Goal: Task Accomplishment & Management: Use online tool/utility

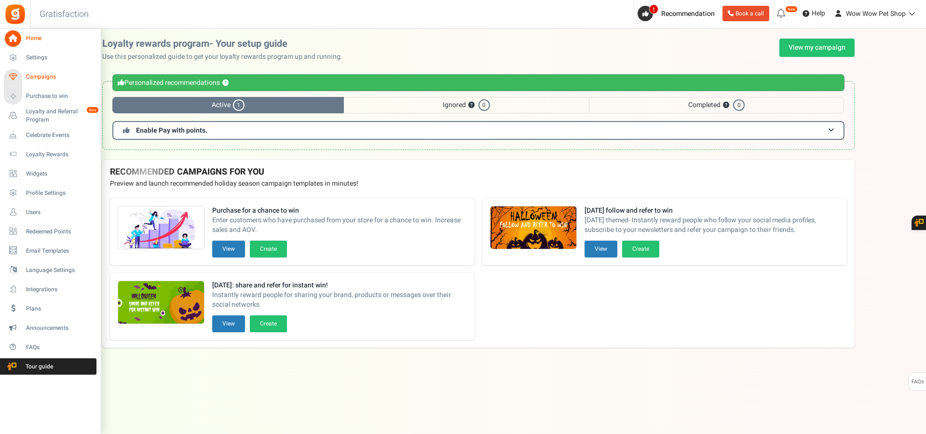
click at [33, 78] on span "Campaigns" at bounding box center [60, 77] width 68 height 8
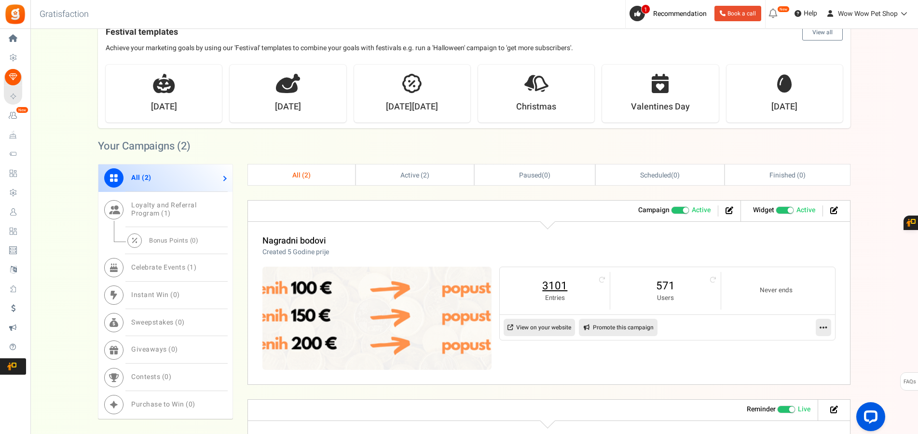
click at [556, 284] on link "3101" at bounding box center [554, 285] width 91 height 15
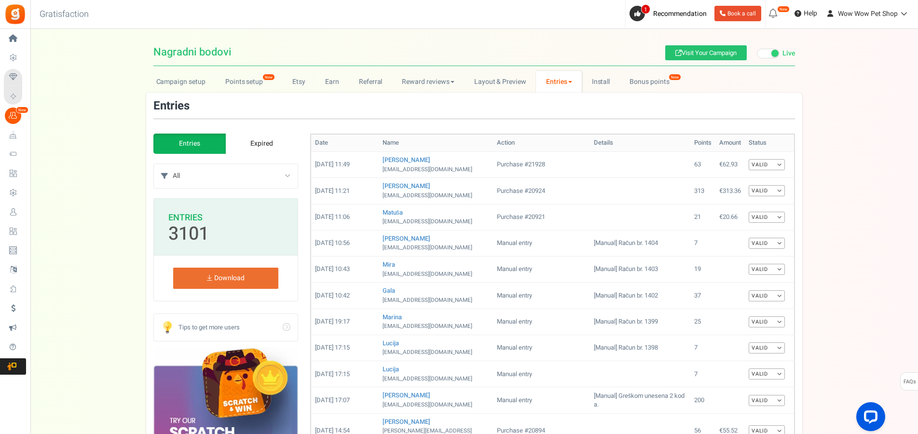
click at [173, 164] on select "All Manual entry Subscribe to our mailing list Pretplati se na našu listu promo…" at bounding box center [235, 176] width 125 height 24
select select "239632"
click option "Sudjeluj u našem poboljšanju" at bounding box center [0, 0] width 0 height 0
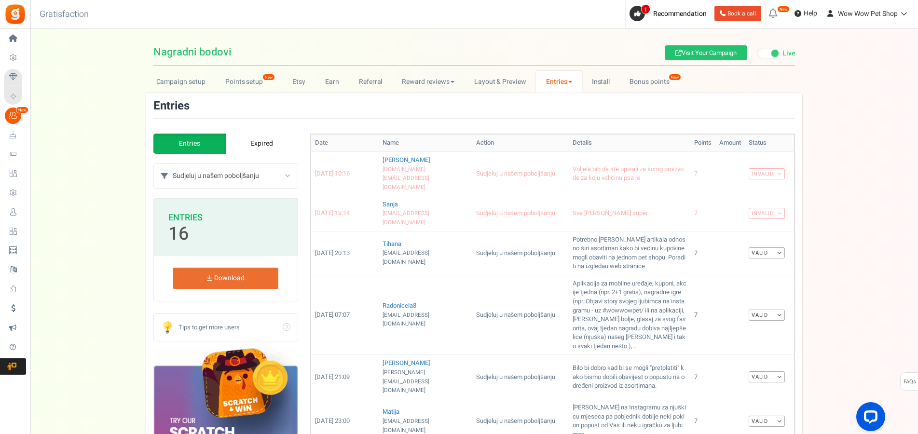
click at [173, 164] on select "All Manual entry Subscribe to our mailing list Pretplati se na našu listu promo…" at bounding box center [235, 176] width 125 height 24
select select
click option "All" at bounding box center [0, 0] width 0 height 0
